Goal: Task Accomplishment & Management: Complete application form

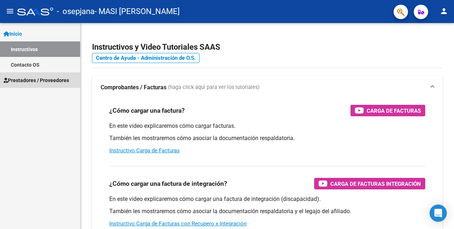
click at [48, 79] on span "Prestadores / Proveedores" at bounding box center [36, 80] width 65 height 8
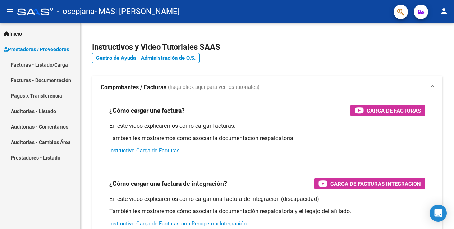
click at [54, 65] on link "Facturas - Listado/Carga" at bounding box center [40, 64] width 80 height 15
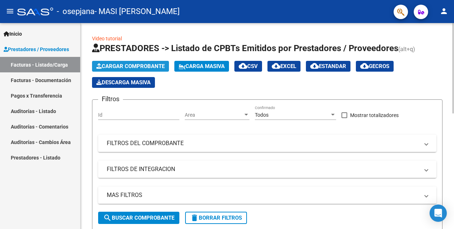
click at [136, 63] on span "Cargar Comprobante" at bounding box center [130, 66] width 68 height 6
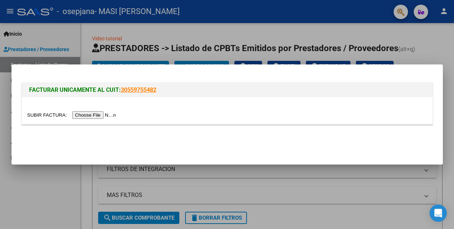
click at [77, 115] on input "file" at bounding box center [72, 115] width 91 height 8
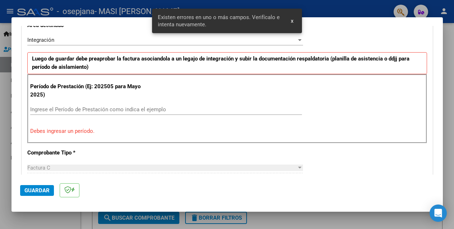
scroll to position [175, 0]
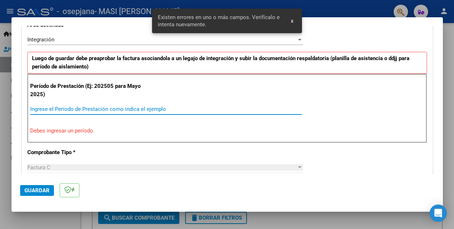
click at [129, 106] on input "Ingrese el Período de Prestación como indica el ejemplo" at bounding box center [166, 109] width 272 height 6
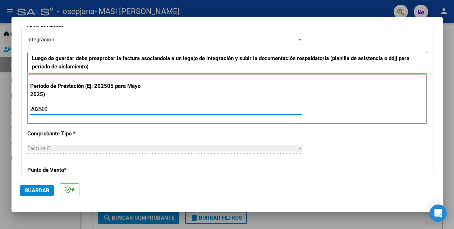
type input "202509"
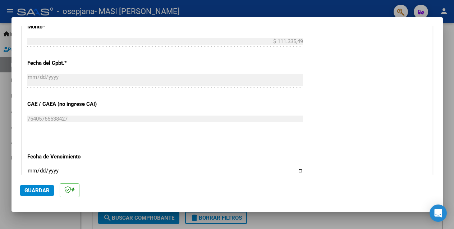
scroll to position [396, 0]
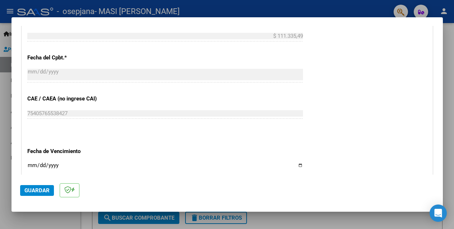
click at [39, 193] on span "Guardar" at bounding box center [36, 190] width 25 height 6
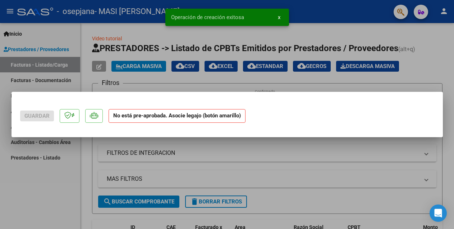
scroll to position [0, 0]
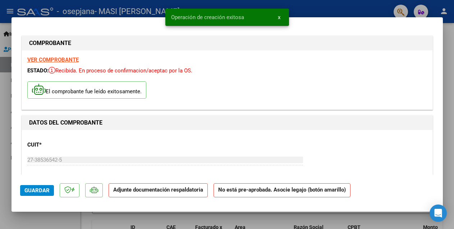
click at [163, 189] on strong "Adjunte documentación respaldatoria" at bounding box center [158, 189] width 90 height 6
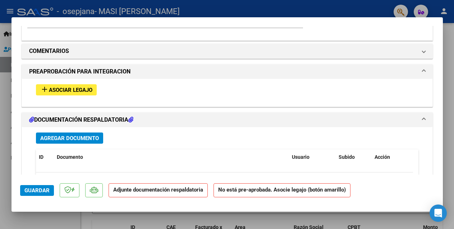
scroll to position [600, 0]
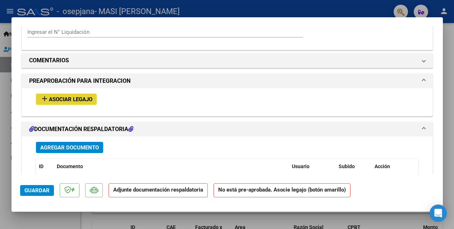
click at [75, 96] on span "Asociar Legajo" at bounding box center [71, 99] width 44 height 6
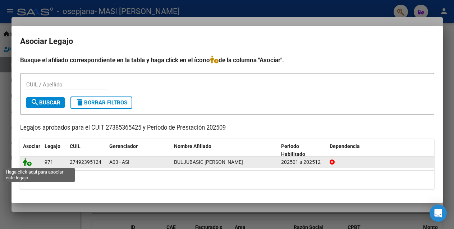
click at [29, 163] on icon at bounding box center [27, 162] width 9 height 8
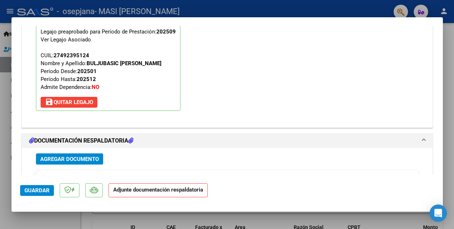
scroll to position [698, 0]
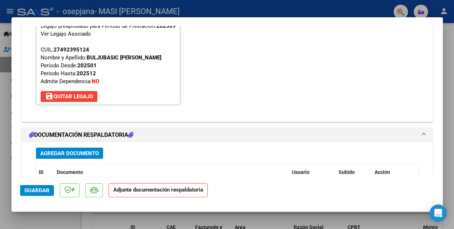
click at [77, 150] on span "Agregar Documento" at bounding box center [69, 153] width 59 height 6
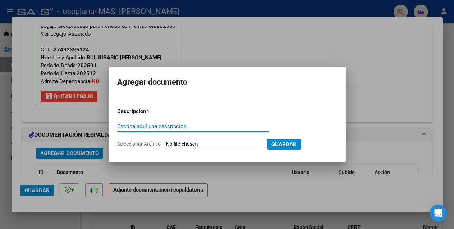
click at [145, 145] on span "Seleccionar Archivo" at bounding box center [139, 144] width 44 height 6
click at [166, 145] on input "Seleccionar Archivo" at bounding box center [213, 144] width 95 height 7
type input "C:\fakepath\[PERSON_NAME] septiembre planilla.pdf"
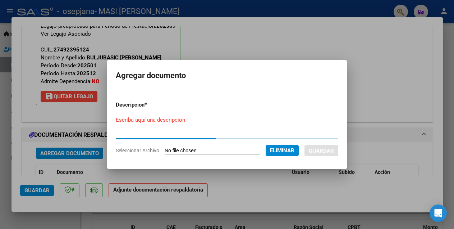
click at [175, 119] on input "Escriba aquí una descripcion" at bounding box center [193, 120] width 154 height 6
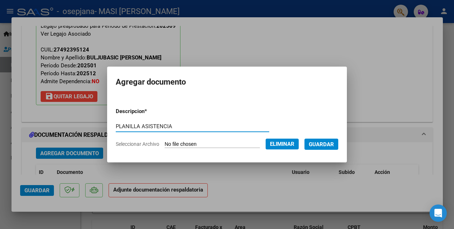
type input "PLANILLA ASISTENCIA"
click at [334, 145] on span "Guardar" at bounding box center [321, 144] width 25 height 6
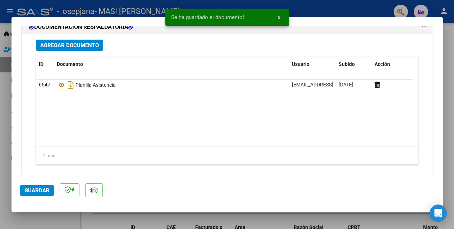
scroll to position [805, 0]
click at [39, 187] on span "Guardar" at bounding box center [36, 190] width 25 height 6
click at [40, 191] on span "Guardar" at bounding box center [36, 190] width 25 height 6
click at [451, 146] on div at bounding box center [227, 114] width 454 height 229
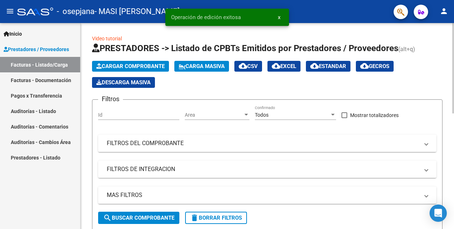
scroll to position [29, 0]
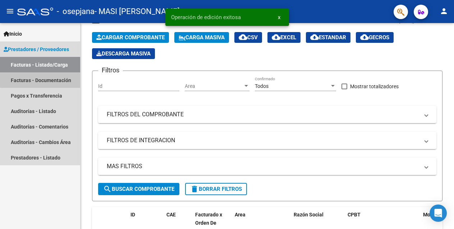
click at [53, 76] on link "Facturas - Documentación" at bounding box center [40, 79] width 80 height 15
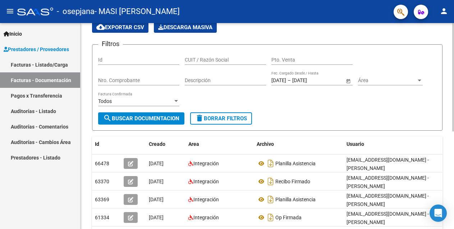
scroll to position [32, 0]
